Goal: Task Accomplishment & Management: Manage account settings

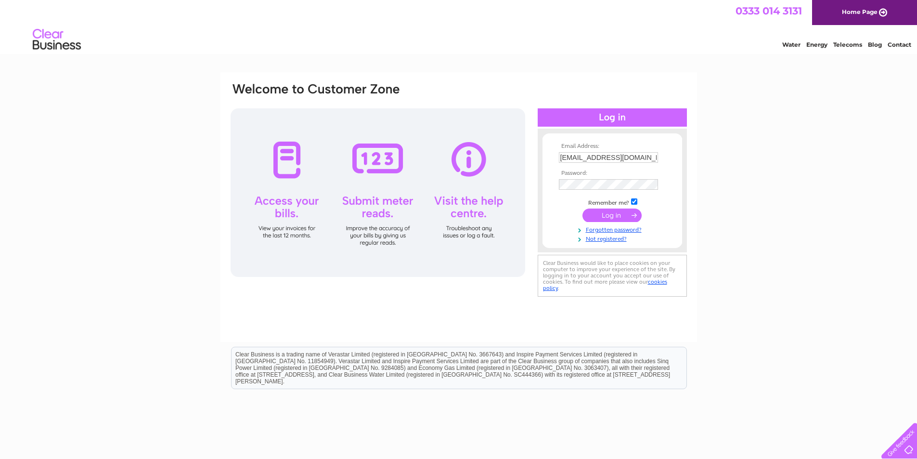
click at [470, 204] on div at bounding box center [378, 192] width 295 height 169
click at [471, 203] on div at bounding box center [378, 192] width 295 height 169
click at [568, 154] on input "text" at bounding box center [608, 157] width 99 height 11
type input "garysurgey1961@icloud.com"
click at [563, 156] on input "garysurgey1961@icloud.com" at bounding box center [608, 157] width 99 height 11
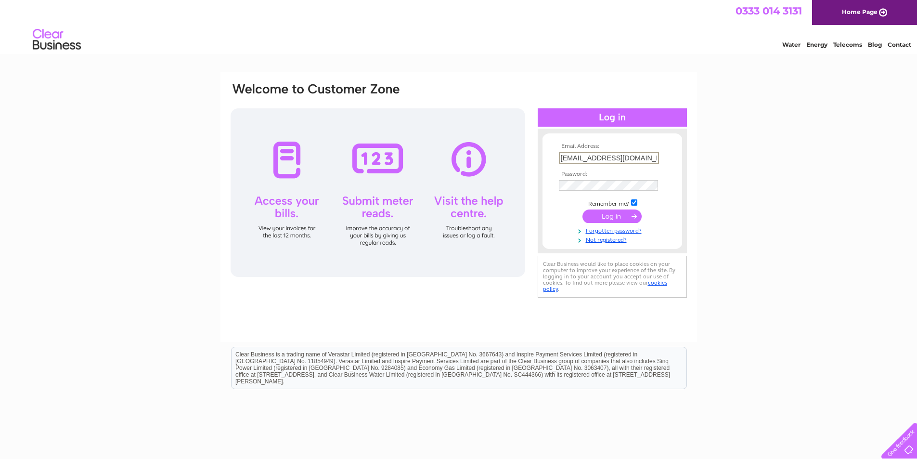
drag, startPoint x: 656, startPoint y: 160, endPoint x: 508, endPoint y: 168, distance: 149.0
click at [508, 168] on div "Email Address: garysurgey1961@icloud.com Password:" at bounding box center [459, 191] width 458 height 218
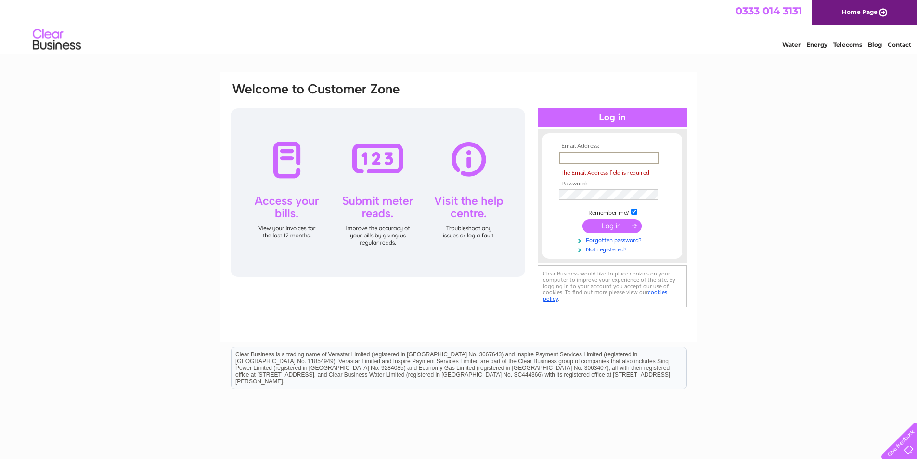
click at [563, 158] on input "text" at bounding box center [609, 158] width 100 height 12
type input "gsautoscalverton@gmail.com"
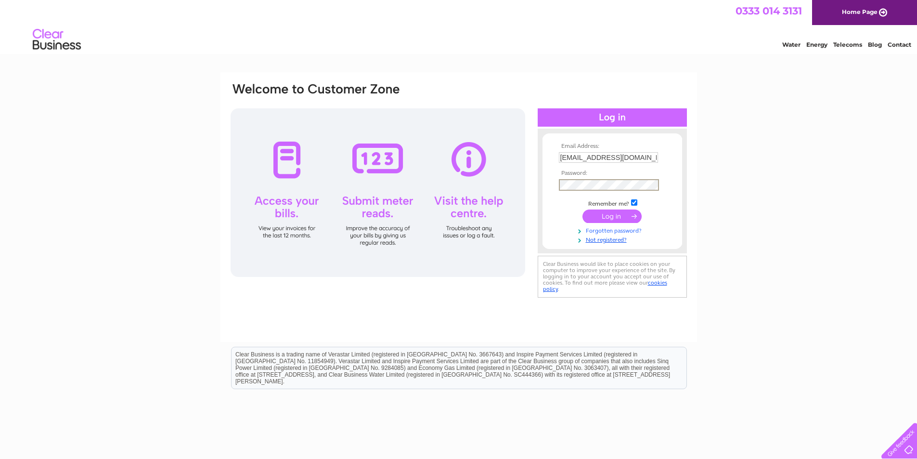
click at [598, 229] on link "Forgotten password?" at bounding box center [613, 229] width 109 height 9
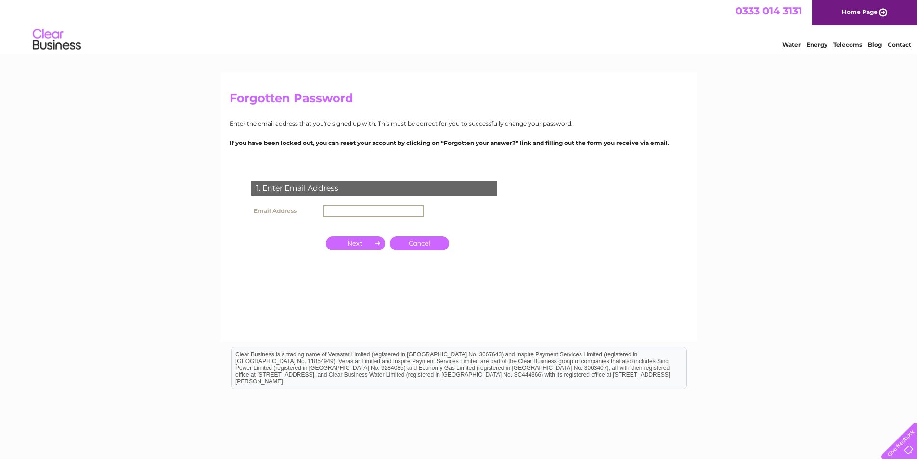
click at [352, 208] on input "text" at bounding box center [374, 211] width 100 height 12
type input "gsautoscalverton@gmail.com"
click at [353, 244] on input "button" at bounding box center [355, 242] width 59 height 13
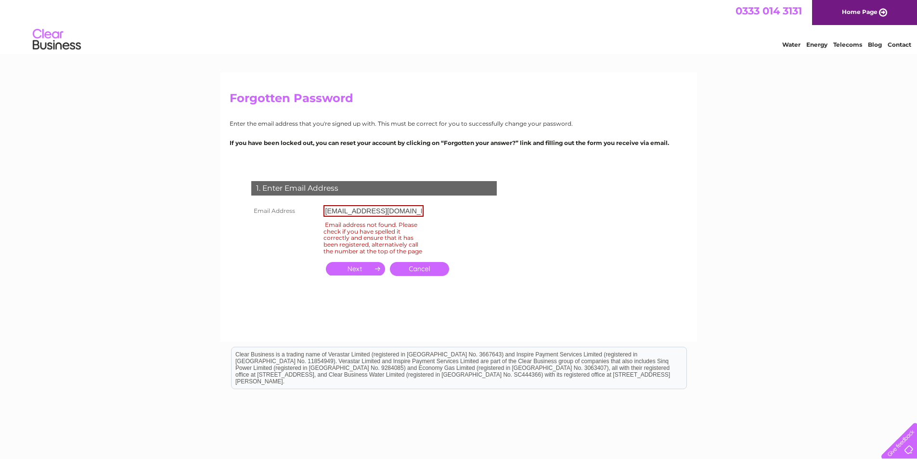
click at [418, 276] on link "Cancel" at bounding box center [419, 269] width 59 height 14
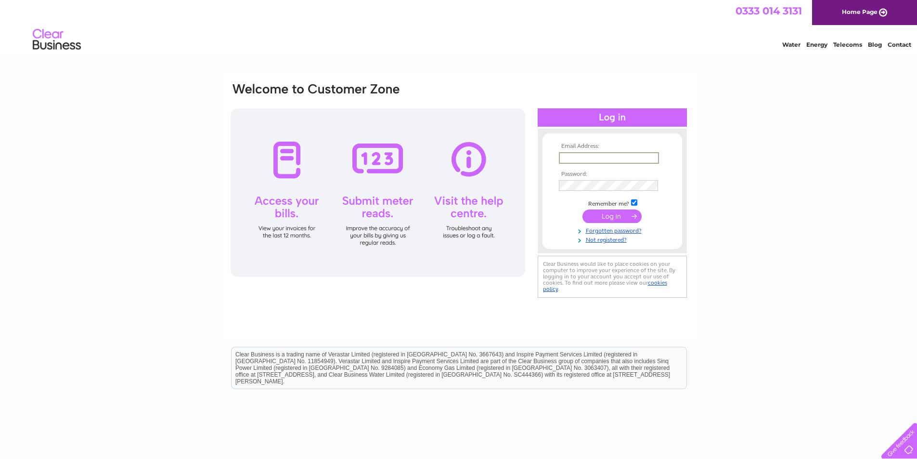
click at [578, 154] on input "text" at bounding box center [609, 158] width 100 height 12
type input "garysurgey1961@icloud.com"
click at [617, 231] on link "Forgotten password?" at bounding box center [613, 229] width 109 height 9
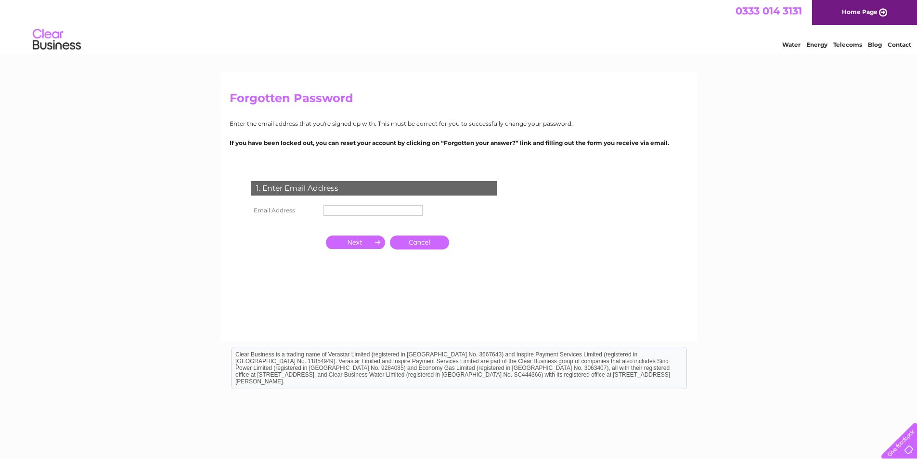
click at [332, 211] on input "text" at bounding box center [373, 210] width 99 height 11
type input "[EMAIL_ADDRESS][DOMAIN_NAME]"
click at [363, 240] on input "button" at bounding box center [355, 241] width 59 height 13
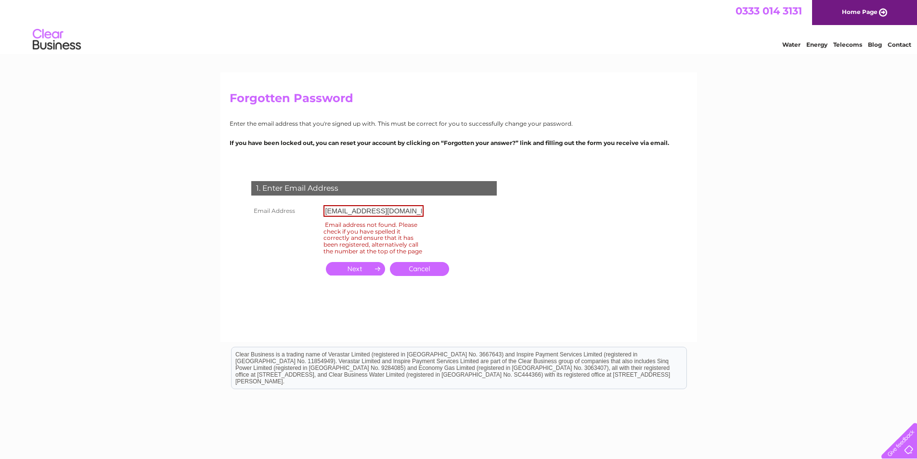
click at [428, 276] on link "Cancel" at bounding box center [419, 269] width 59 height 14
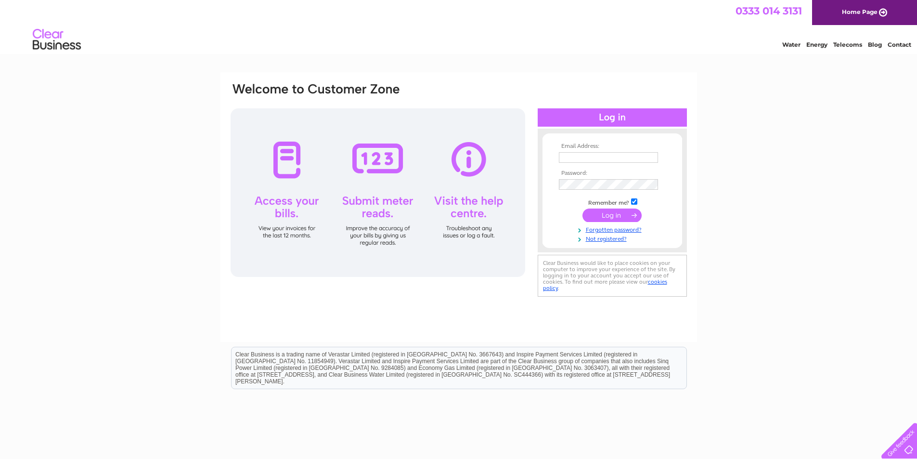
click at [609, 157] on input "text" at bounding box center [608, 157] width 99 height 11
